Goal: Task Accomplishment & Management: Use online tool/utility

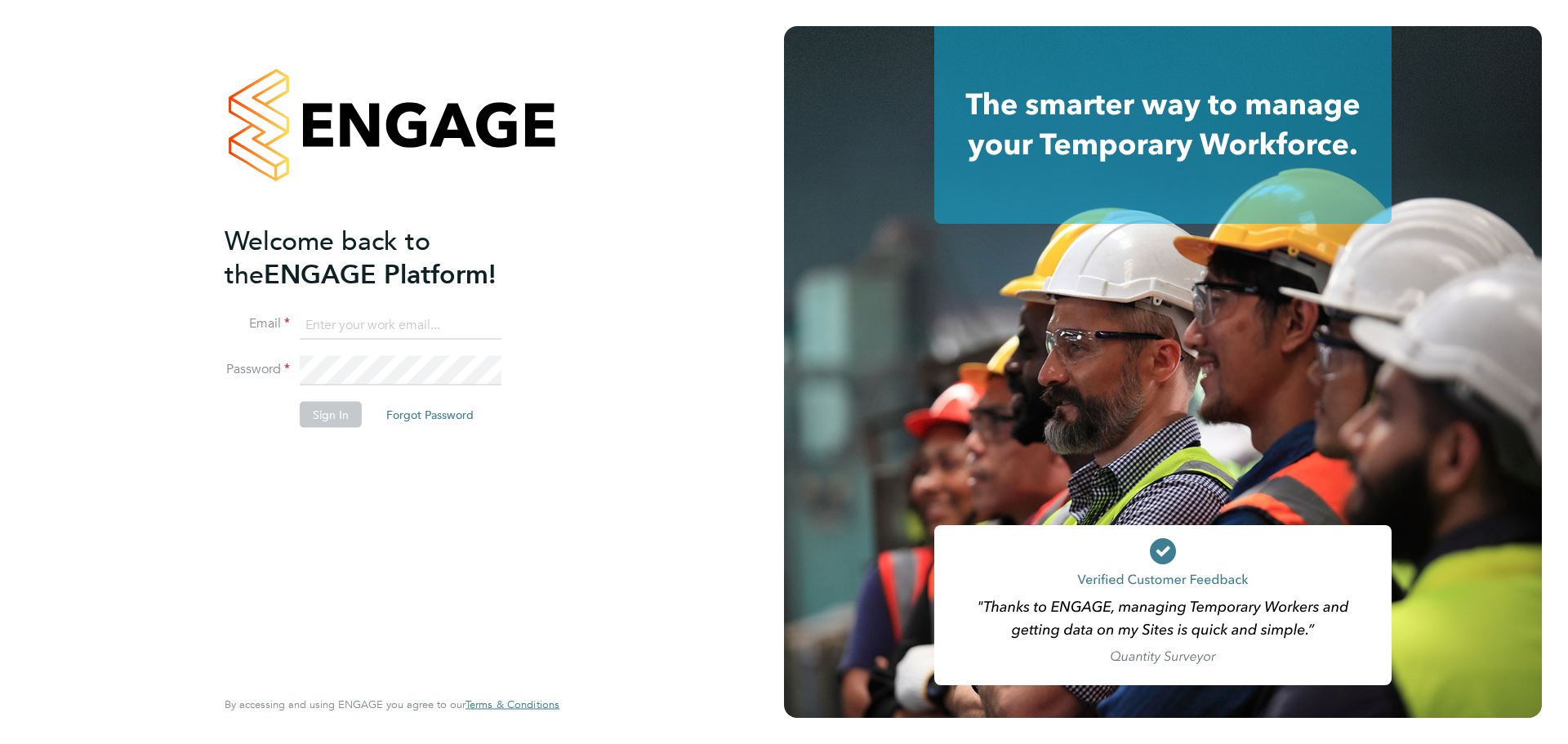
type input "[EMAIL_ADDRESS][DOMAIN_NAME]"
click at [340, 416] on button "Sign In" at bounding box center [331, 414] width 62 height 27
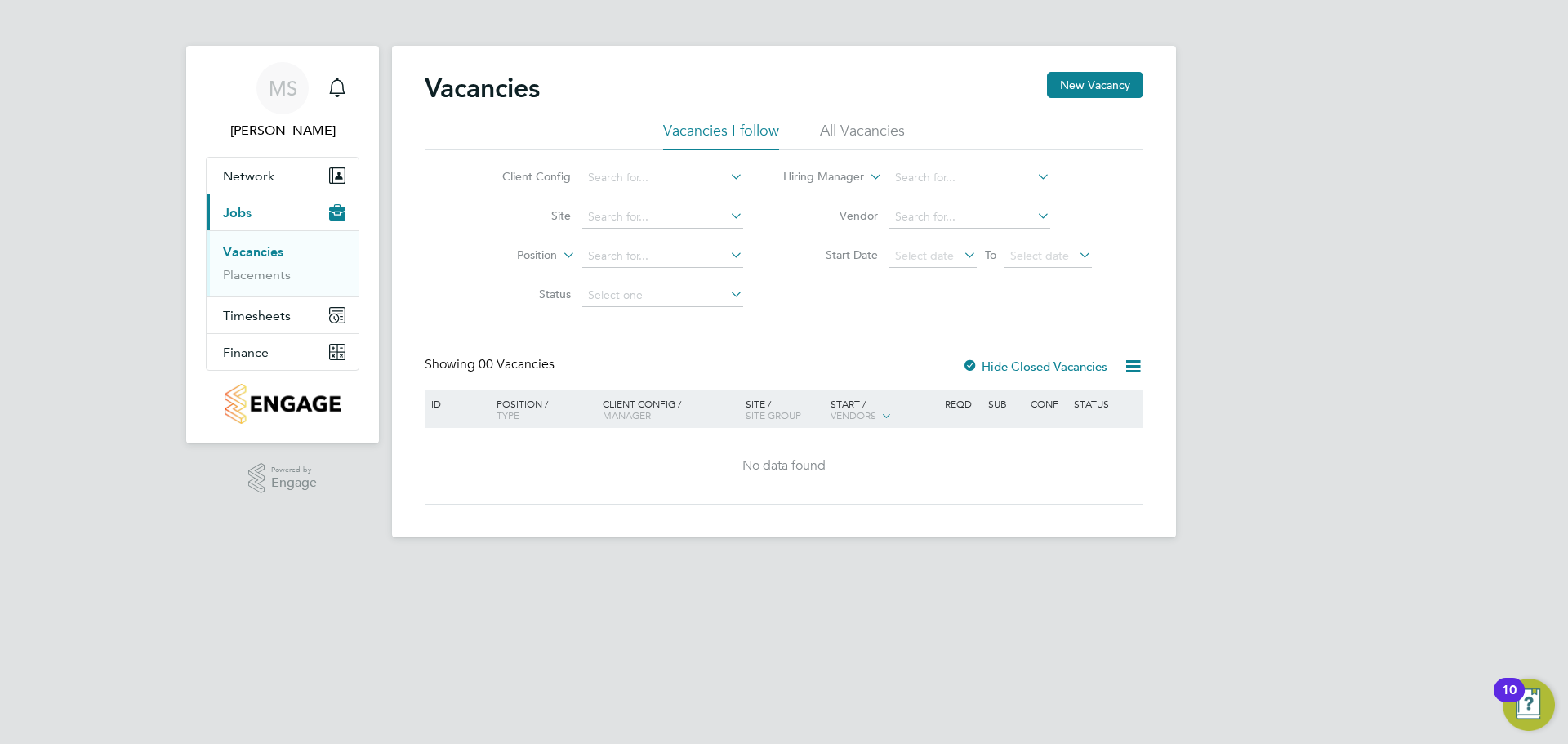
click at [1066, 361] on label "Hide Closed Vacancies" at bounding box center [1034, 366] width 145 height 16
click at [948, 216] on input at bounding box center [970, 218] width 161 height 23
click at [620, 299] on input at bounding box center [663, 295] width 161 height 23
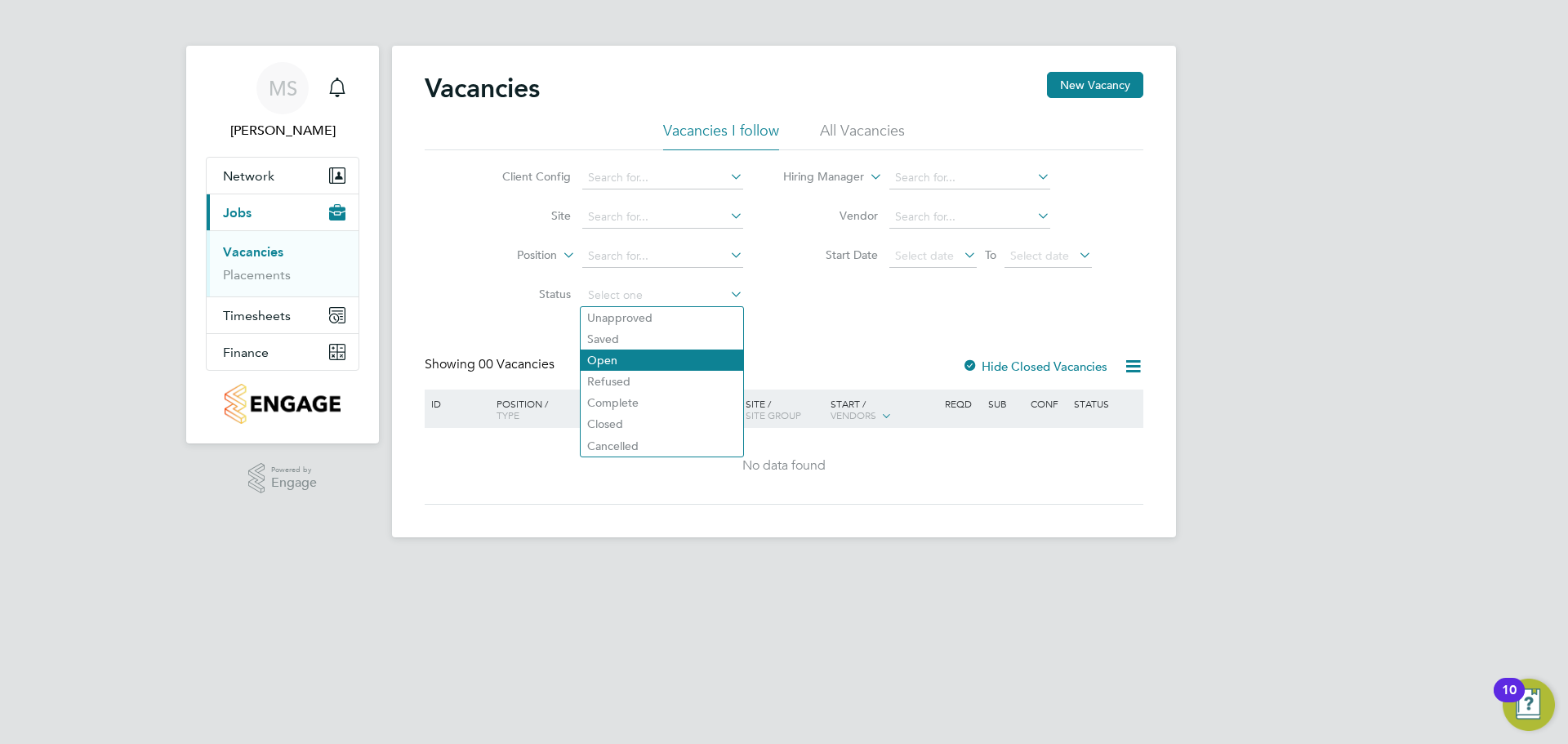
click at [620, 363] on li "Open" at bounding box center [662, 360] width 163 height 21
type input "Open"
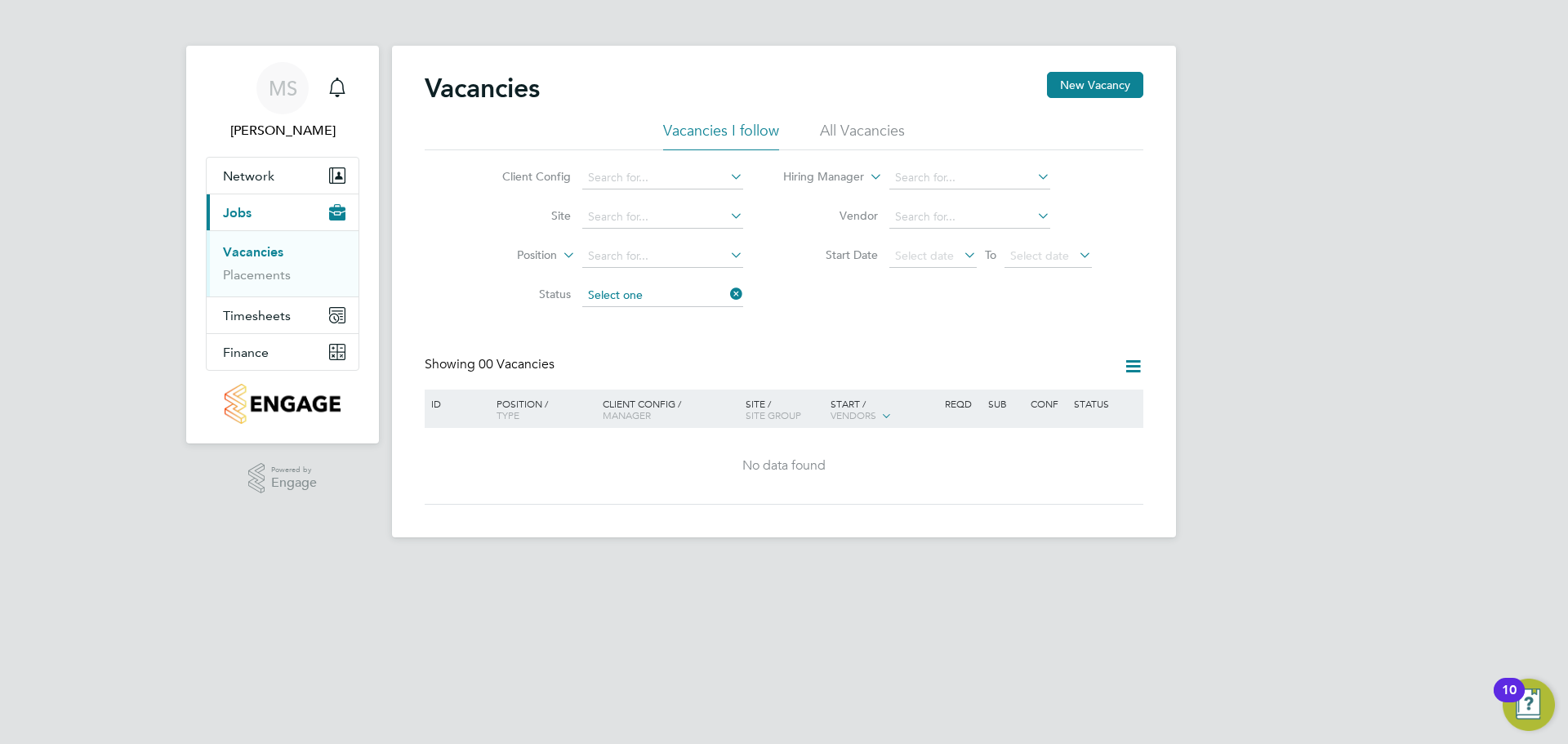
click at [631, 296] on input at bounding box center [663, 295] width 161 height 23
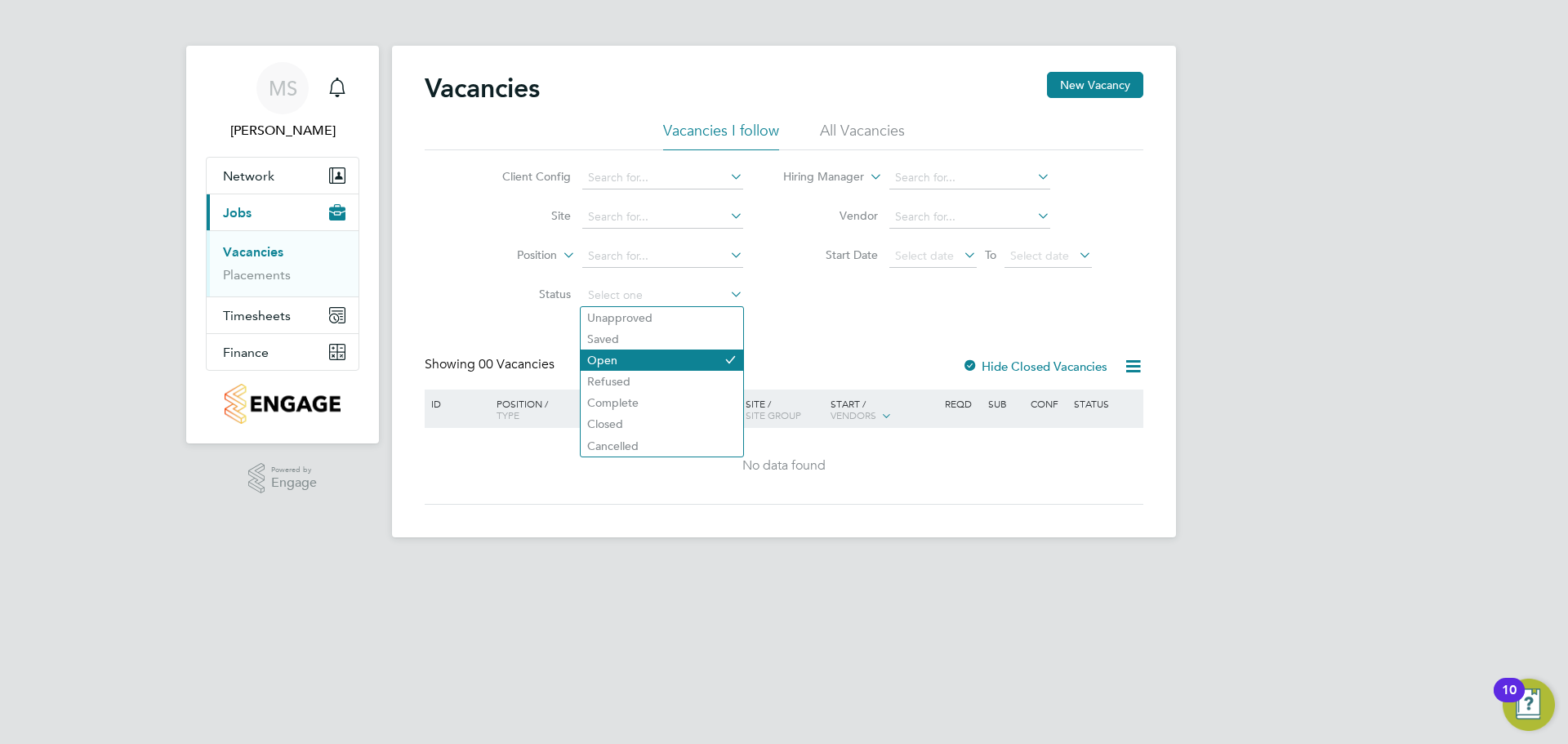
click at [620, 364] on li "Open" at bounding box center [662, 360] width 163 height 21
type input "Open"
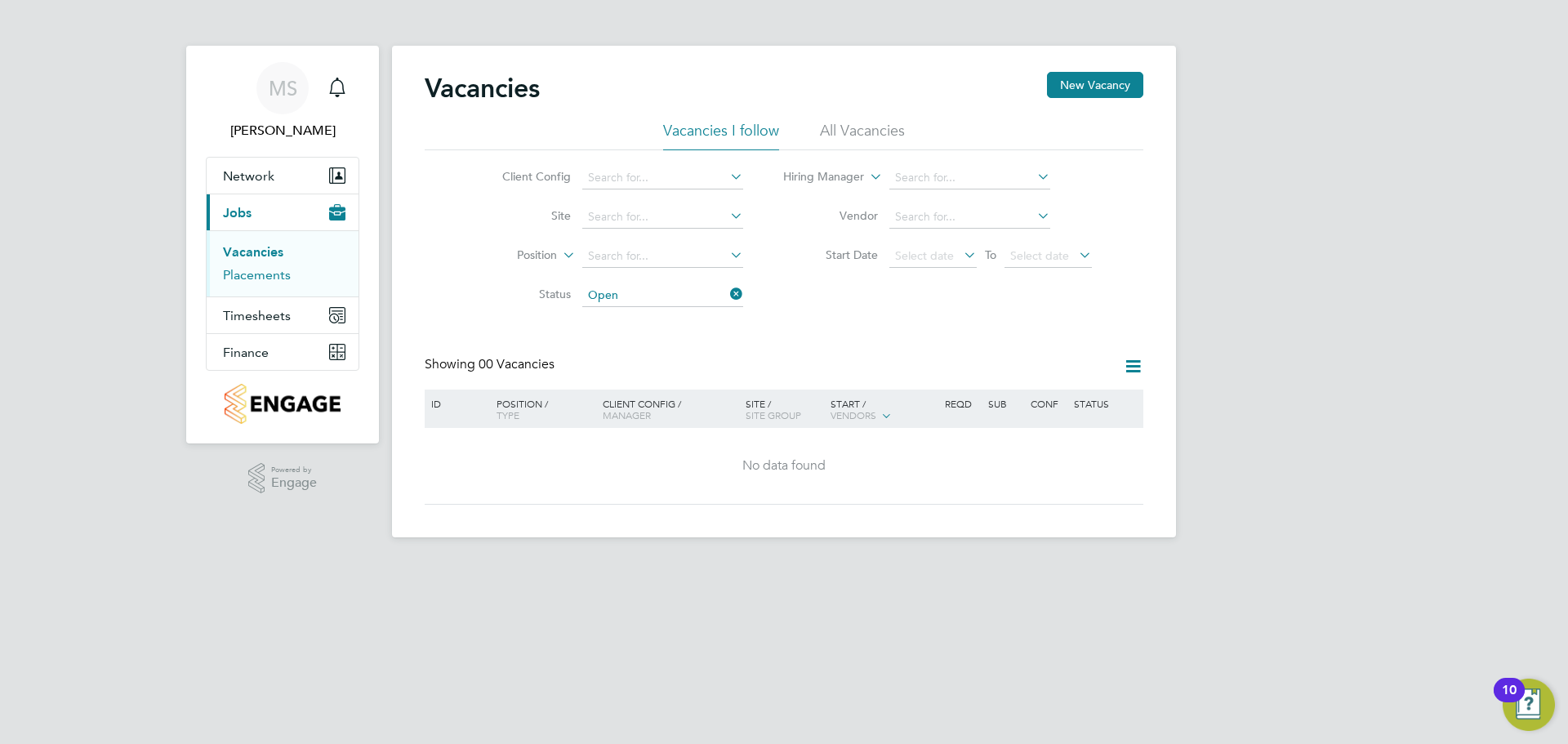
click at [262, 275] on link "Placements" at bounding box center [257, 275] width 68 height 16
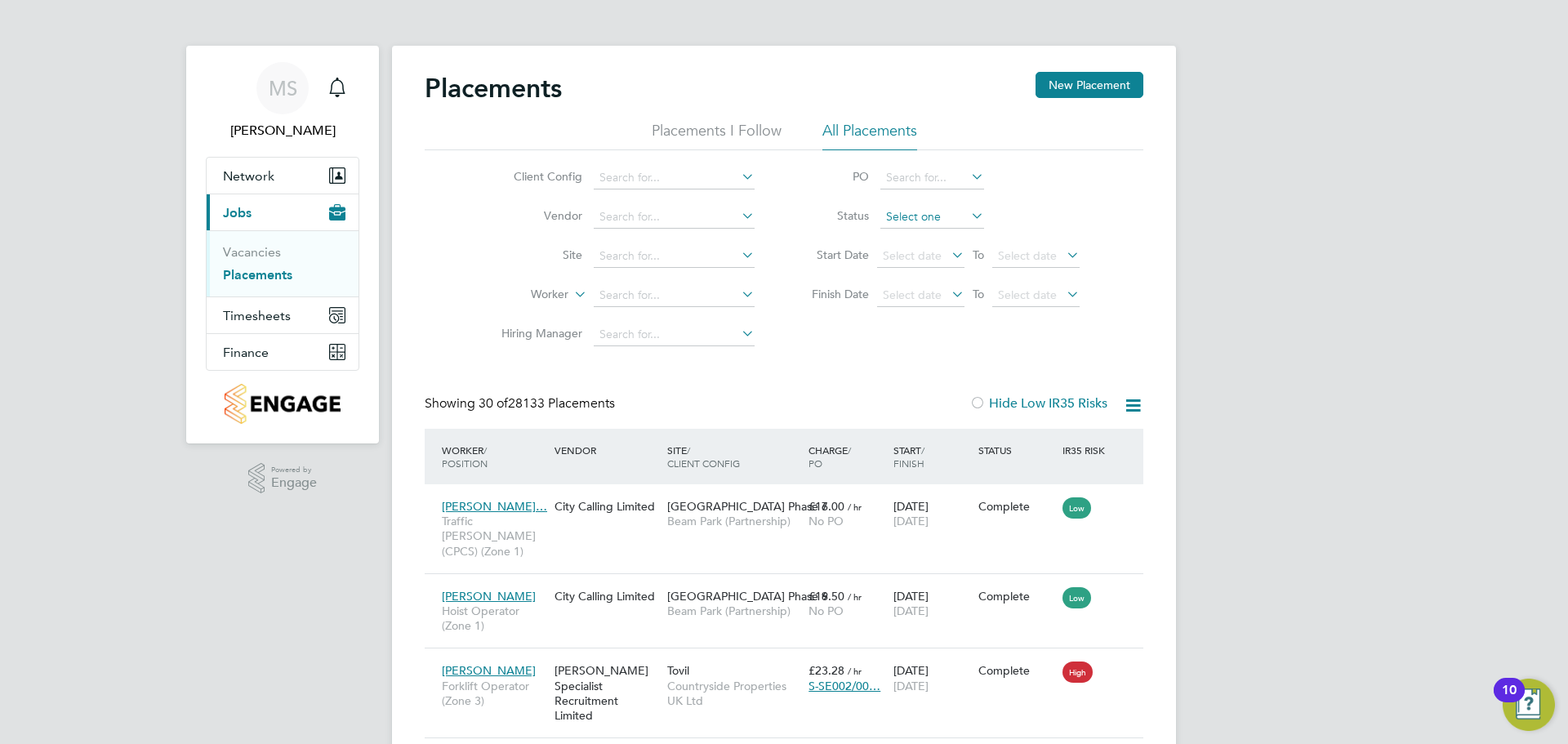
click at [904, 213] on input at bounding box center [932, 218] width 104 height 23
click at [919, 234] on li "Active" at bounding box center [932, 238] width 105 height 21
type input "Active"
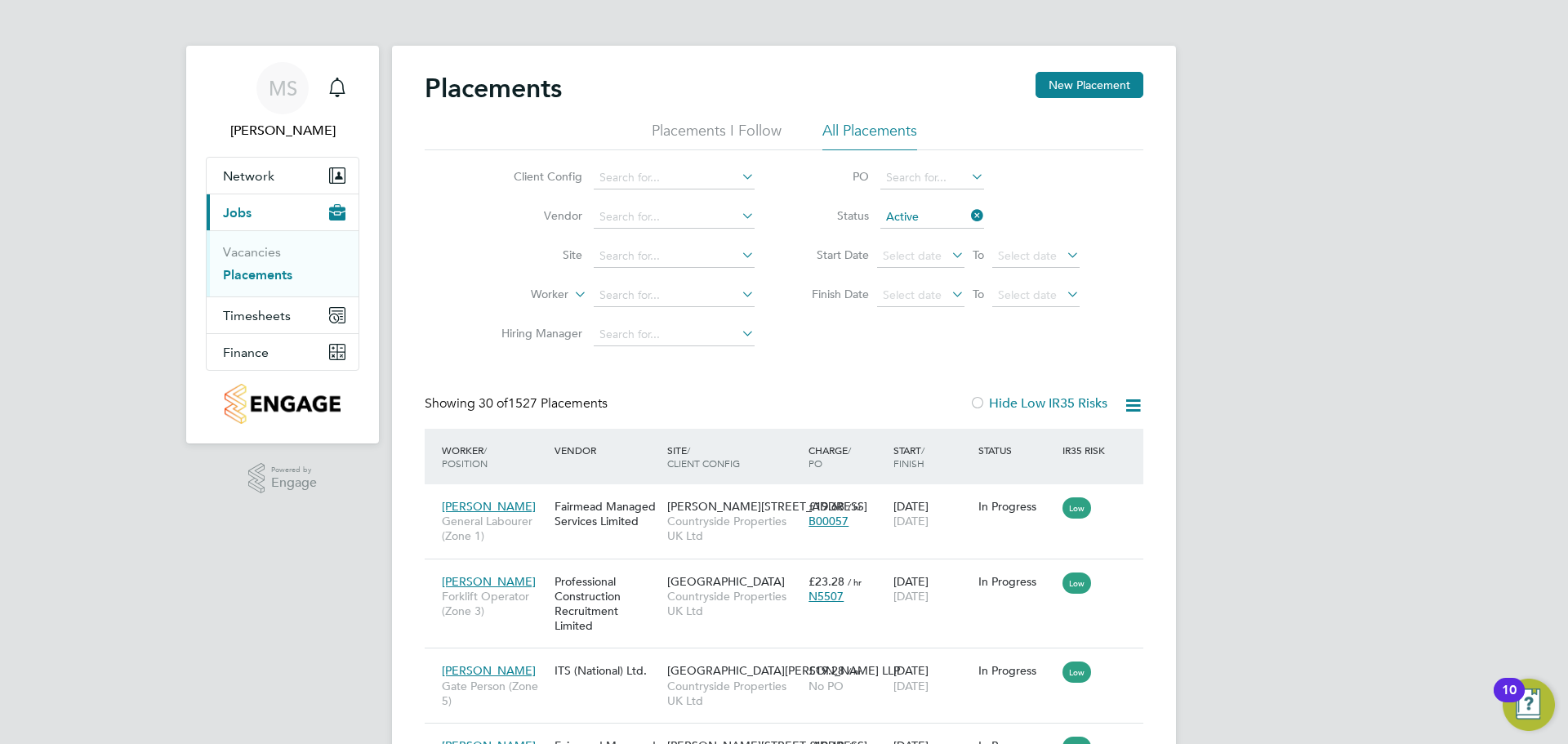
click at [1130, 396] on icon at bounding box center [1133, 405] width 20 height 20
click at [1096, 440] on li "Download Placements Report" at bounding box center [1053, 444] width 174 height 23
